Goal: Task Accomplishment & Management: Use online tool/utility

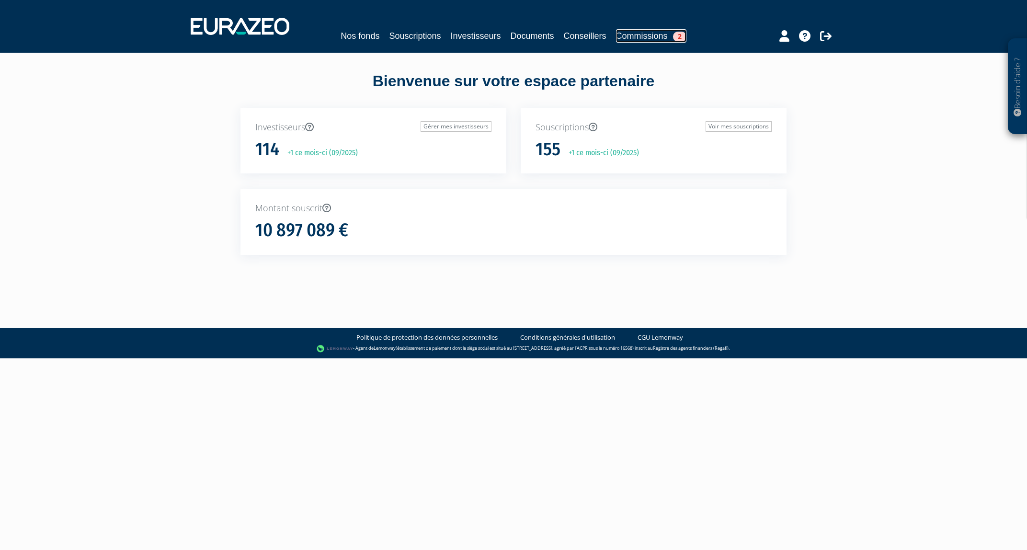
click at [628, 30] on link "Commissions 2" at bounding box center [651, 35] width 70 height 13
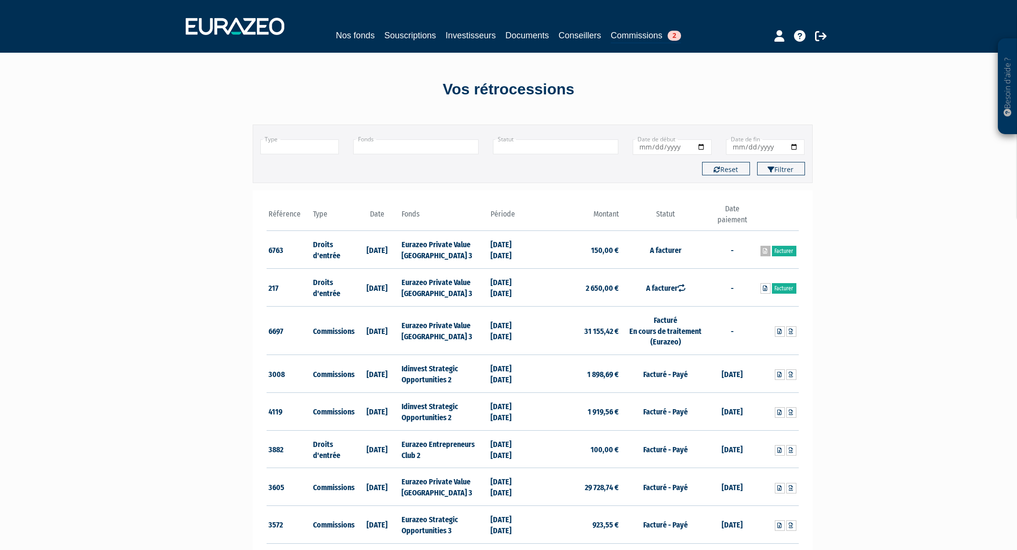
click at [764, 250] on icon at bounding box center [766, 251] width 4 height 6
click at [783, 249] on link "Facturer" at bounding box center [784, 251] width 24 height 11
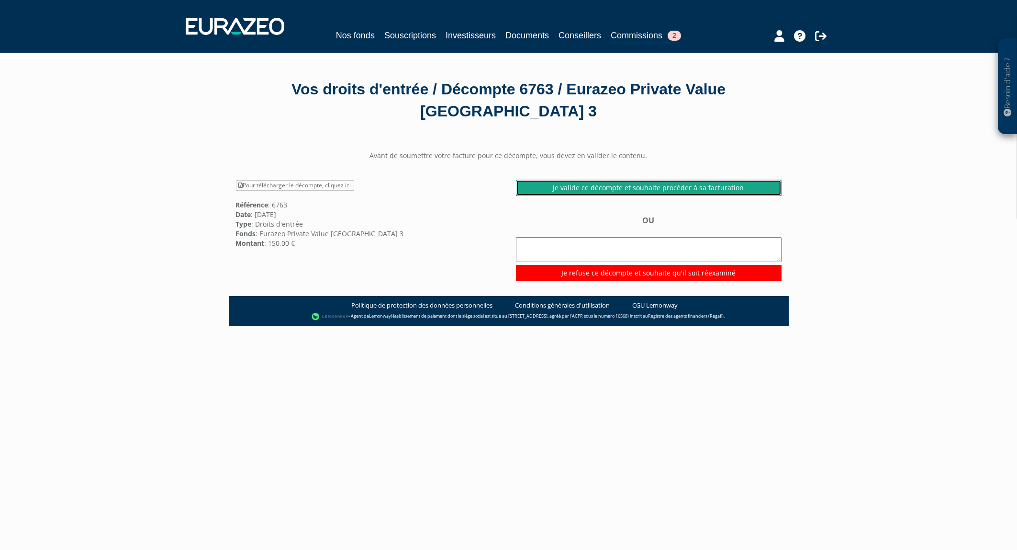
click at [566, 187] on link "Je valide ce décompte et souhaite procéder à sa facturation" at bounding box center [649, 188] width 266 height 16
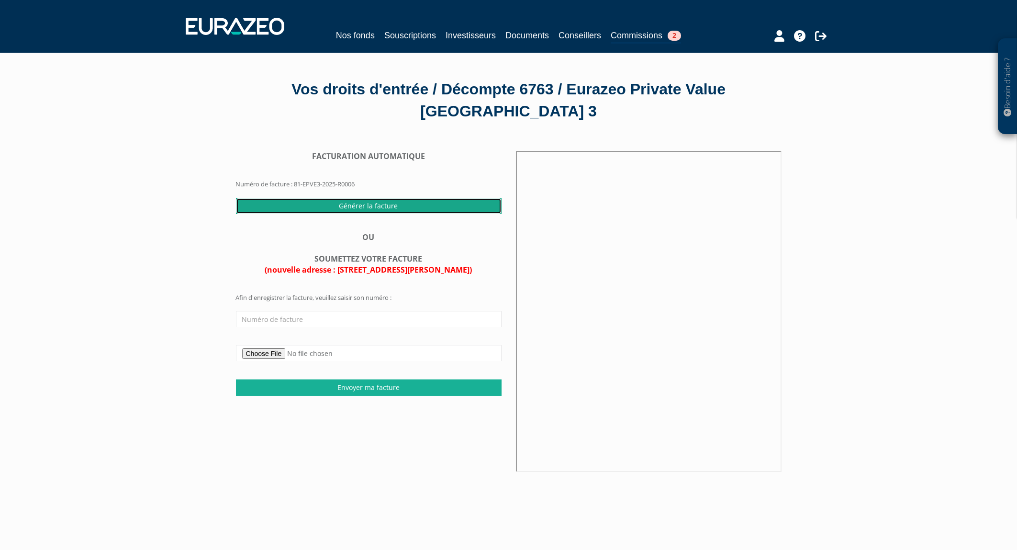
click at [395, 200] on input "Générer la facture" at bounding box center [369, 206] width 266 height 16
